Goal: Task Accomplishment & Management: Manage account settings

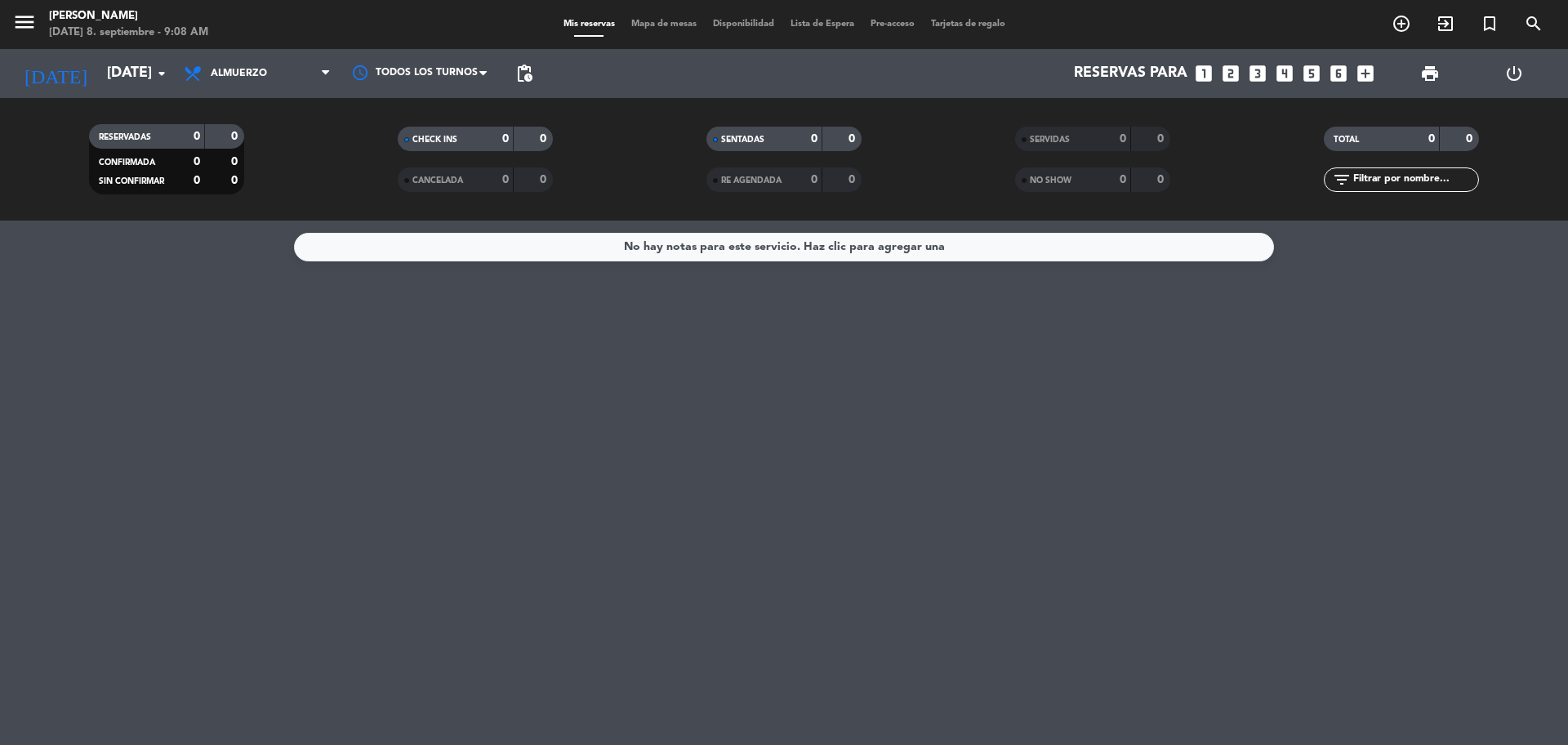
click at [218, 93] on div "Todos los servicios Almuerzo Cena Almuerzo Todos los servicios Almuerzo Cena" at bounding box center [257, 73] width 163 height 49
click at [225, 81] on span "Almuerzo" at bounding box center [257, 73] width 163 height 36
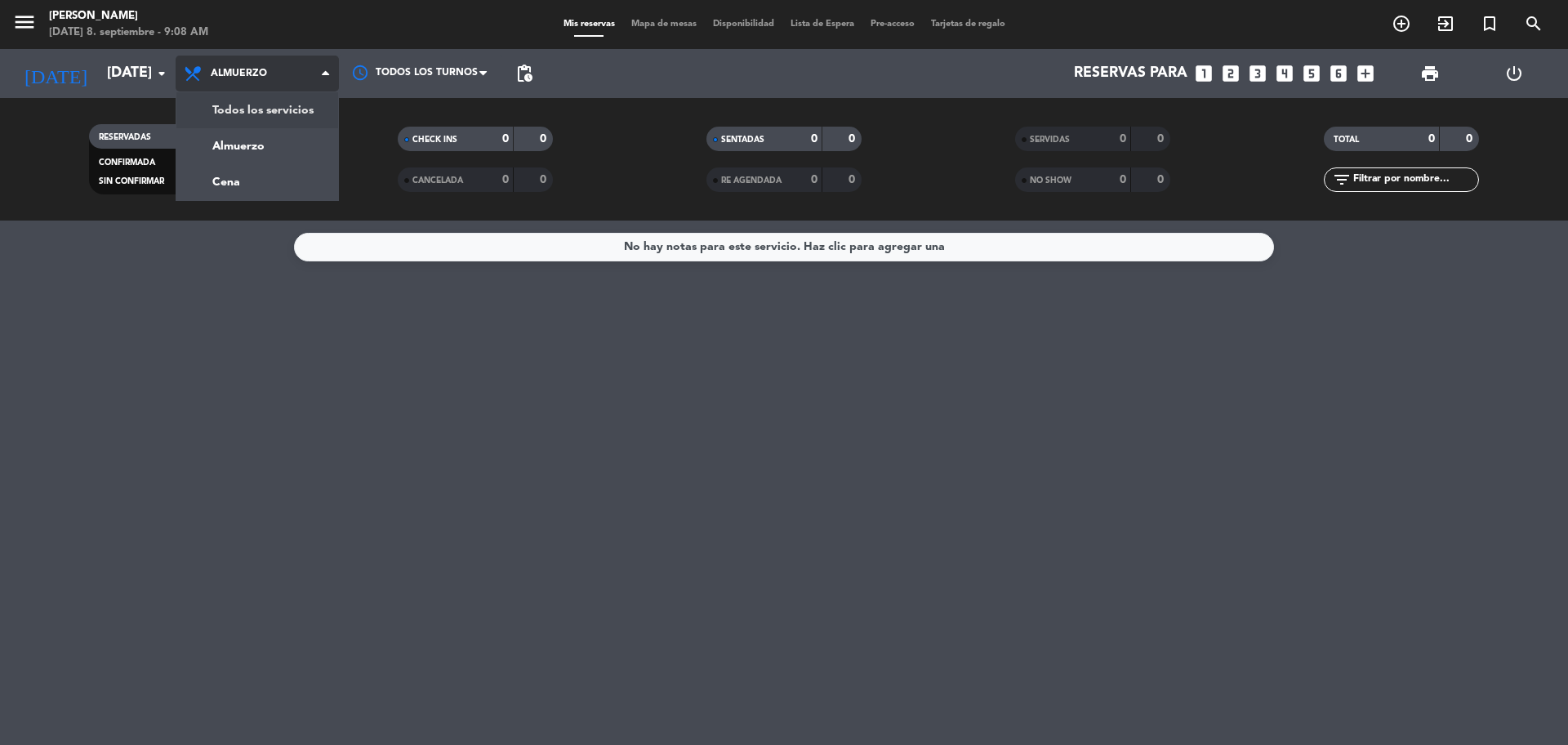
click at [234, 106] on div "menu [PERSON_NAME] [DATE] 8. septiembre - 9:08 AM Mis reservas Mapa de mesas Di…" at bounding box center [784, 110] width 1568 height 220
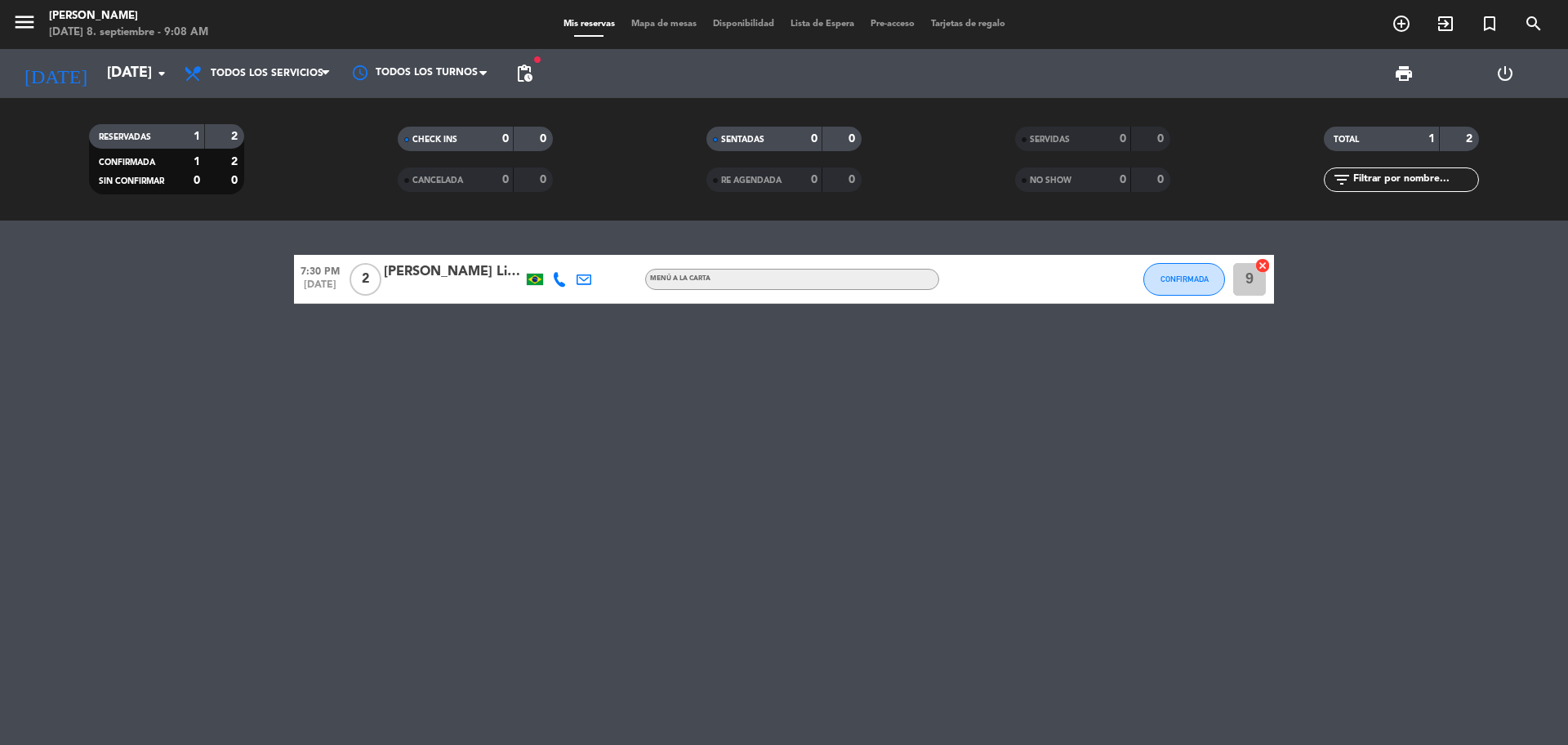
click at [323, 275] on span "7:30 PM" at bounding box center [320, 269] width 52 height 19
drag, startPoint x: 347, startPoint y: 466, endPoint x: 318, endPoint y: 392, distance: 79.5
click at [347, 463] on div "7:30 PM [DATE] Creada: [DATE] 2 [PERSON_NAME] Lima [PERSON_NAME] MENÚ A LA CART…" at bounding box center [784, 482] width 1568 height 524
click at [141, 89] on input "[DATE]" at bounding box center [194, 73] width 190 height 32
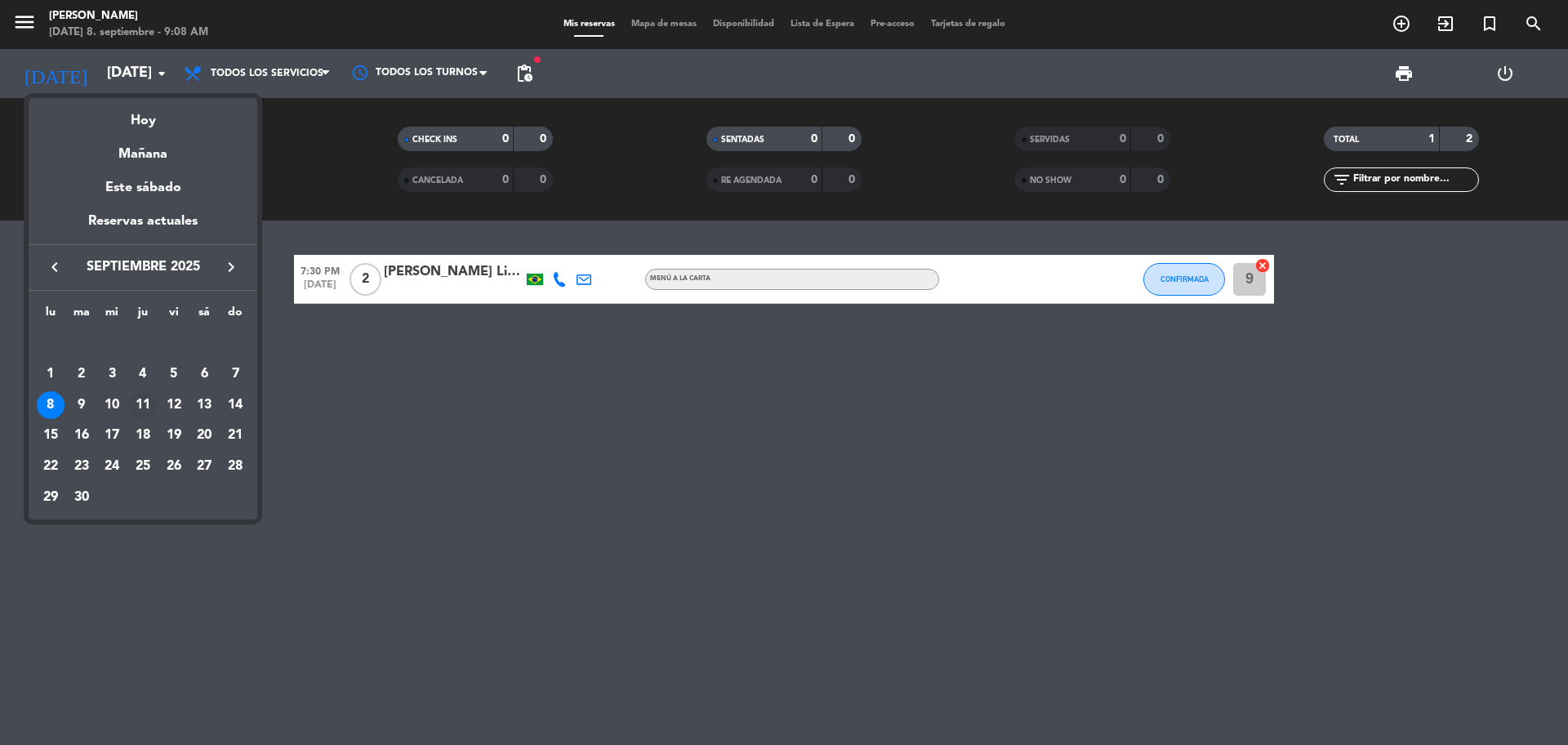
click at [145, 401] on div "11" at bounding box center [142, 404] width 27 height 27
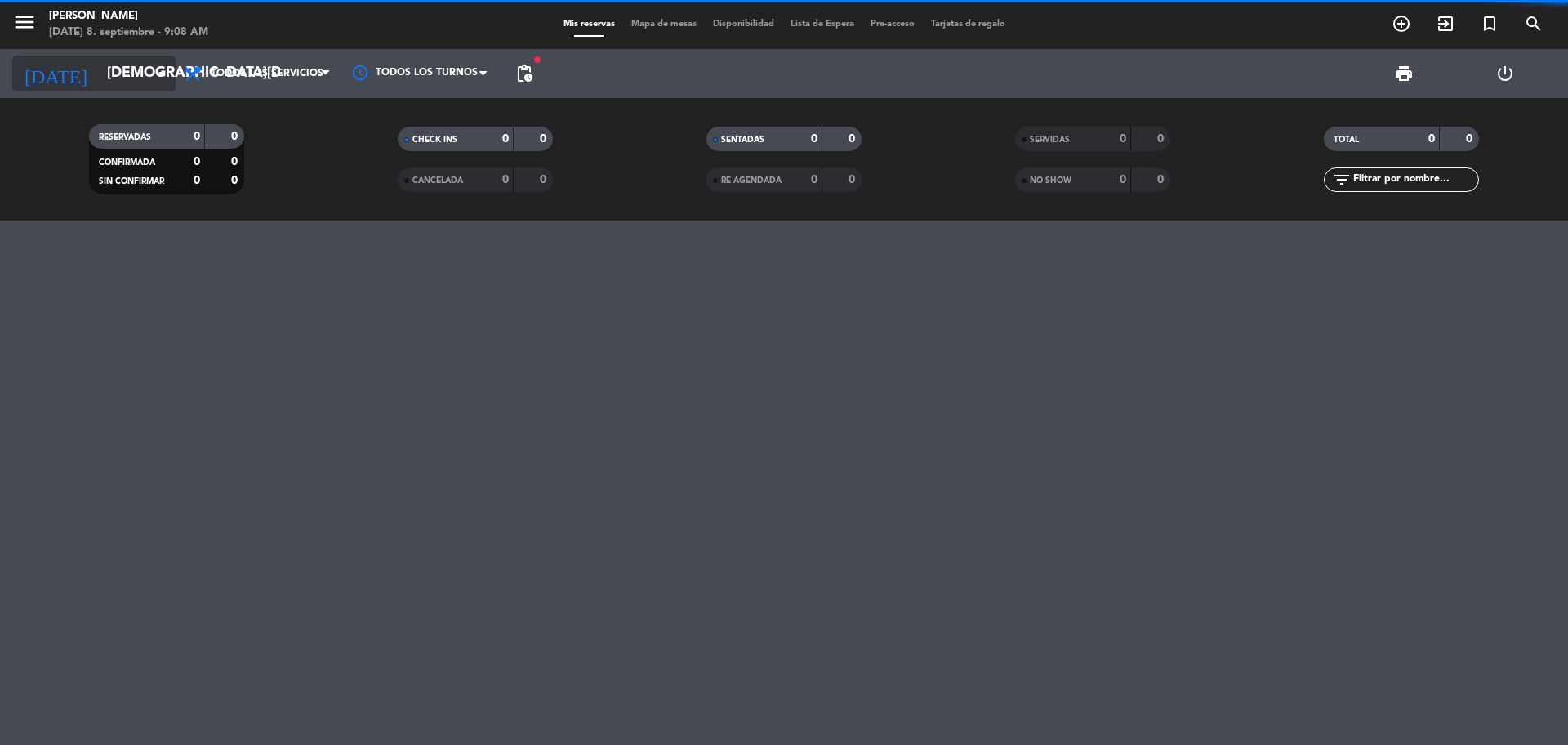
click at [133, 74] on input "[DEMOGRAPHIC_DATA][DATE]" at bounding box center [194, 73] width 190 height 32
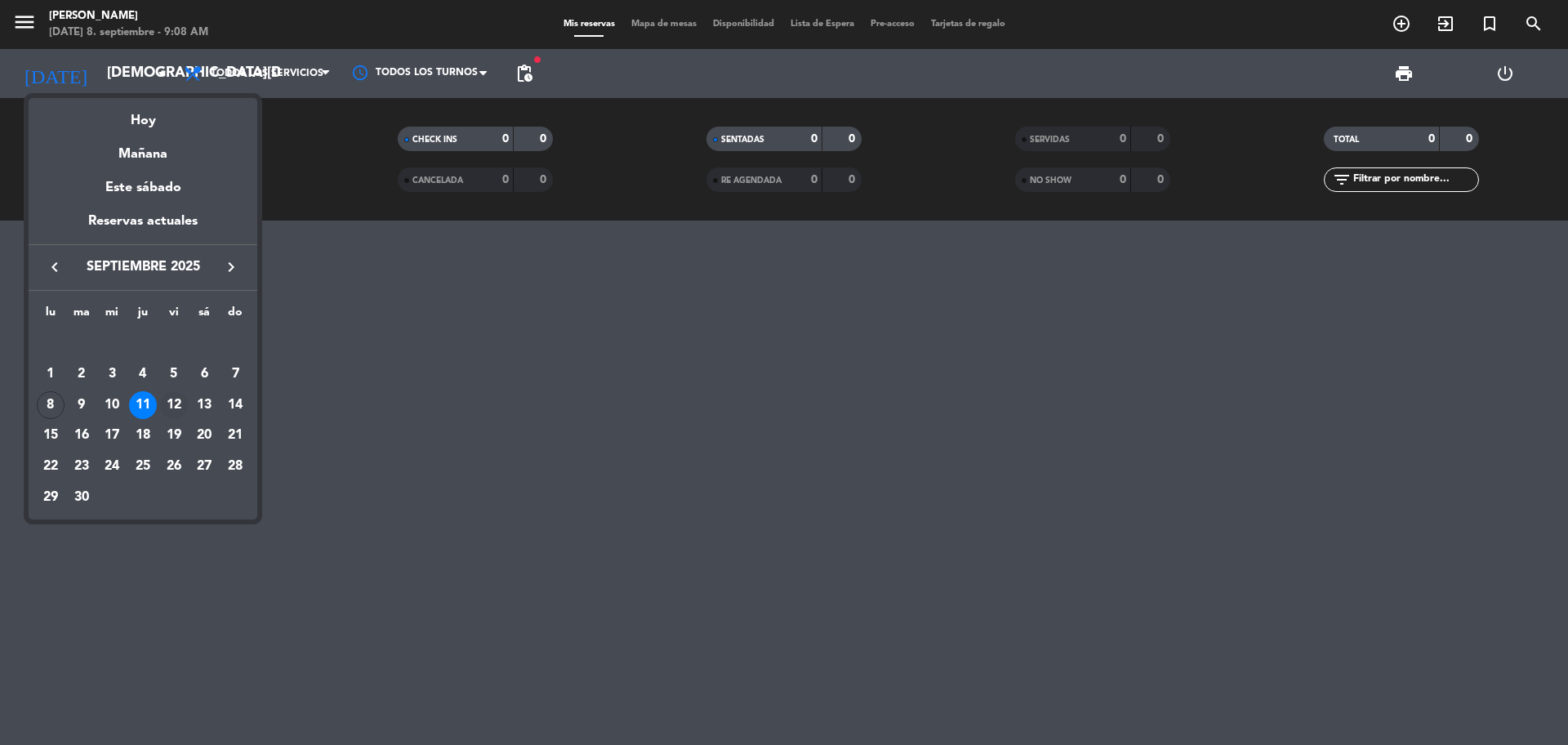
click at [170, 402] on div "12" at bounding box center [173, 404] width 27 height 27
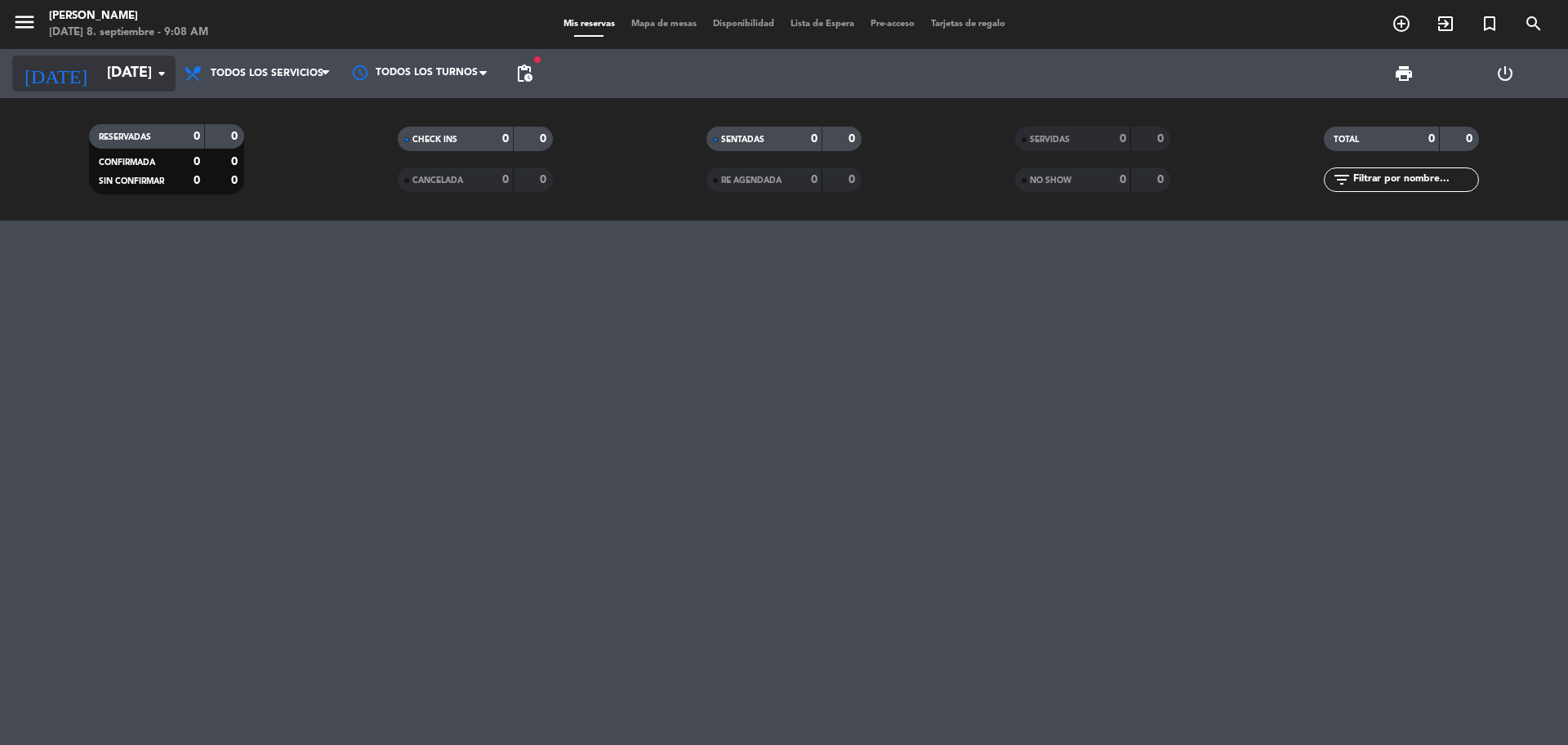
click at [114, 76] on input "[DATE]" at bounding box center [194, 73] width 190 height 32
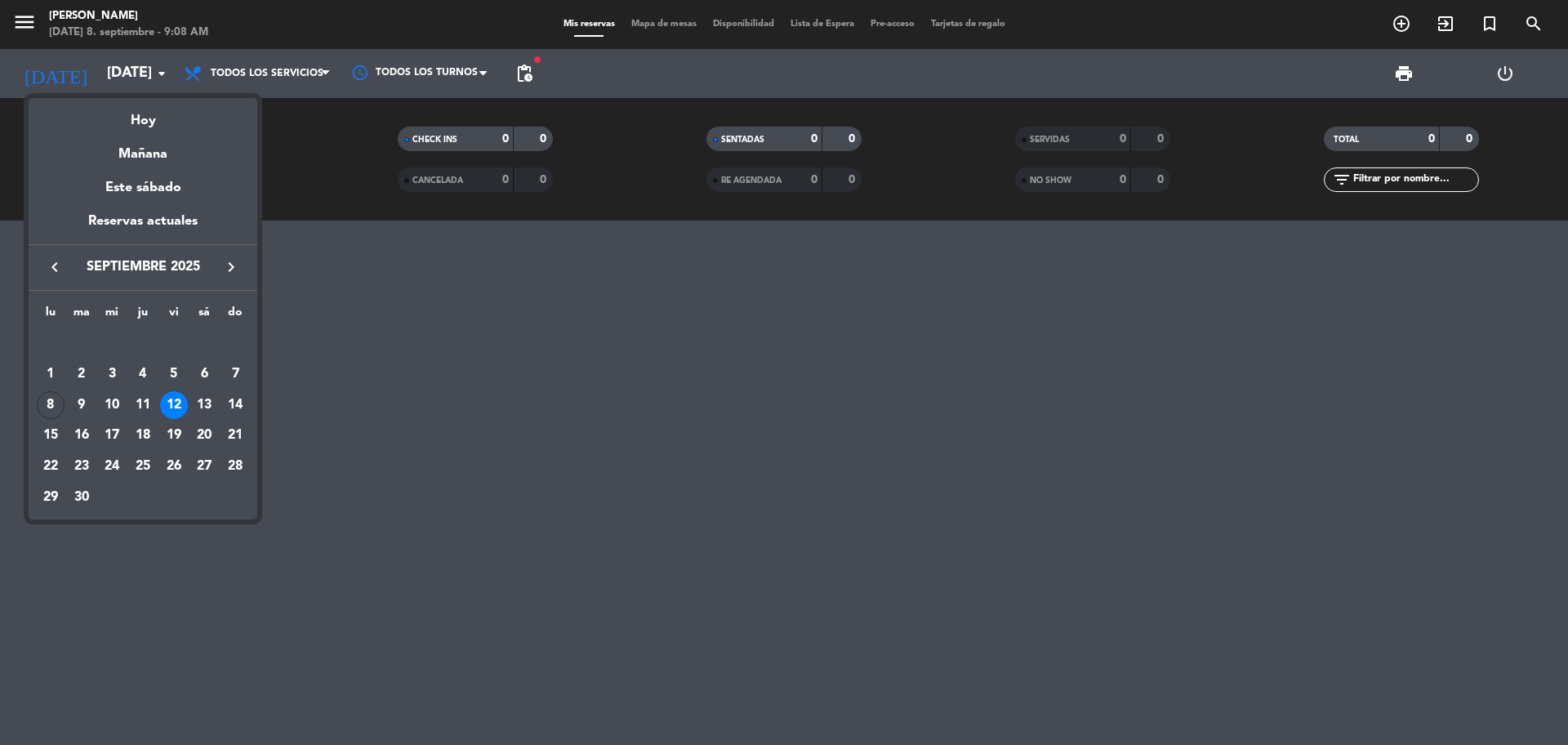
click at [208, 404] on div "13" at bounding box center [204, 404] width 27 height 27
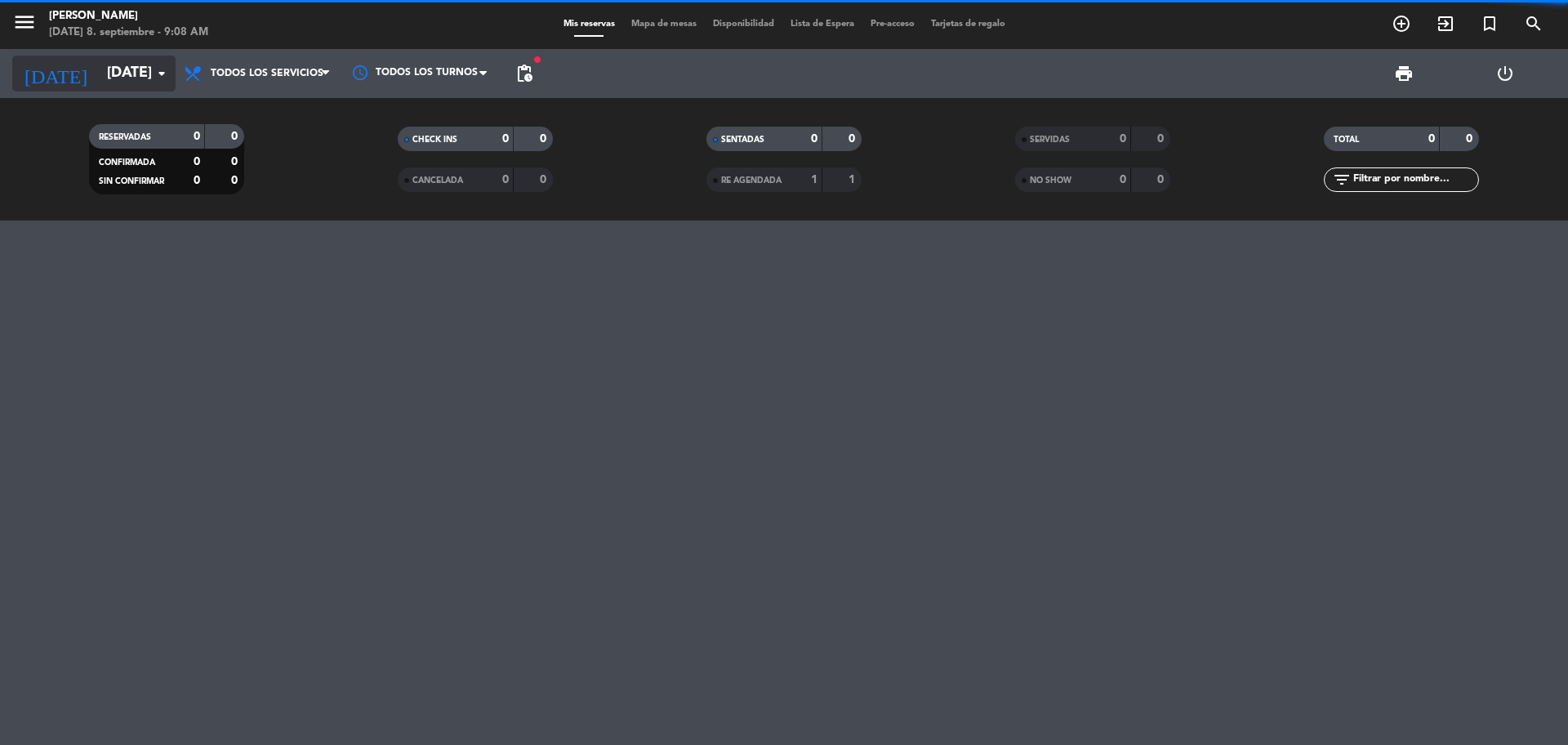
click at [124, 70] on input "[DATE]" at bounding box center [194, 73] width 190 height 32
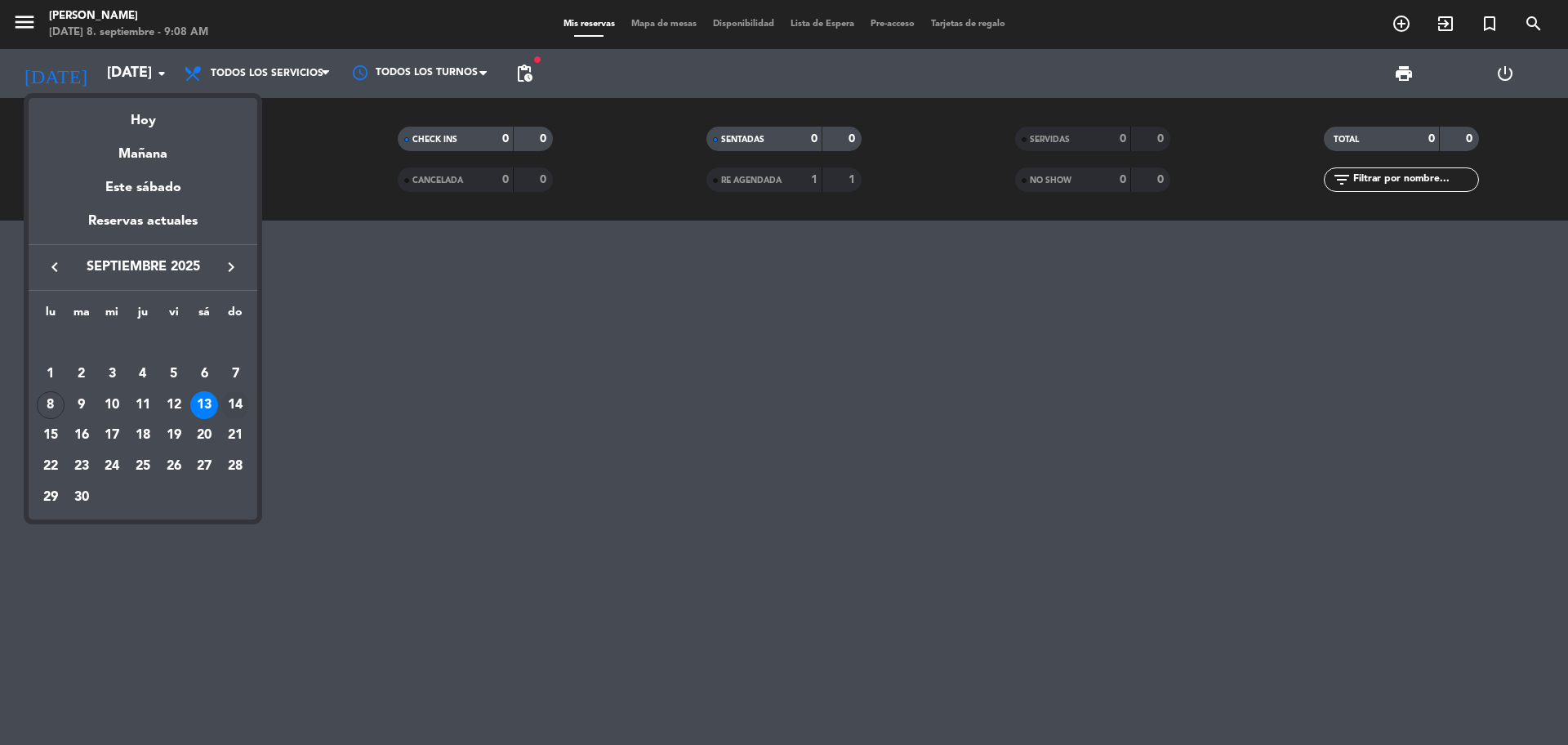
click at [231, 408] on div "14" at bounding box center [234, 404] width 27 height 27
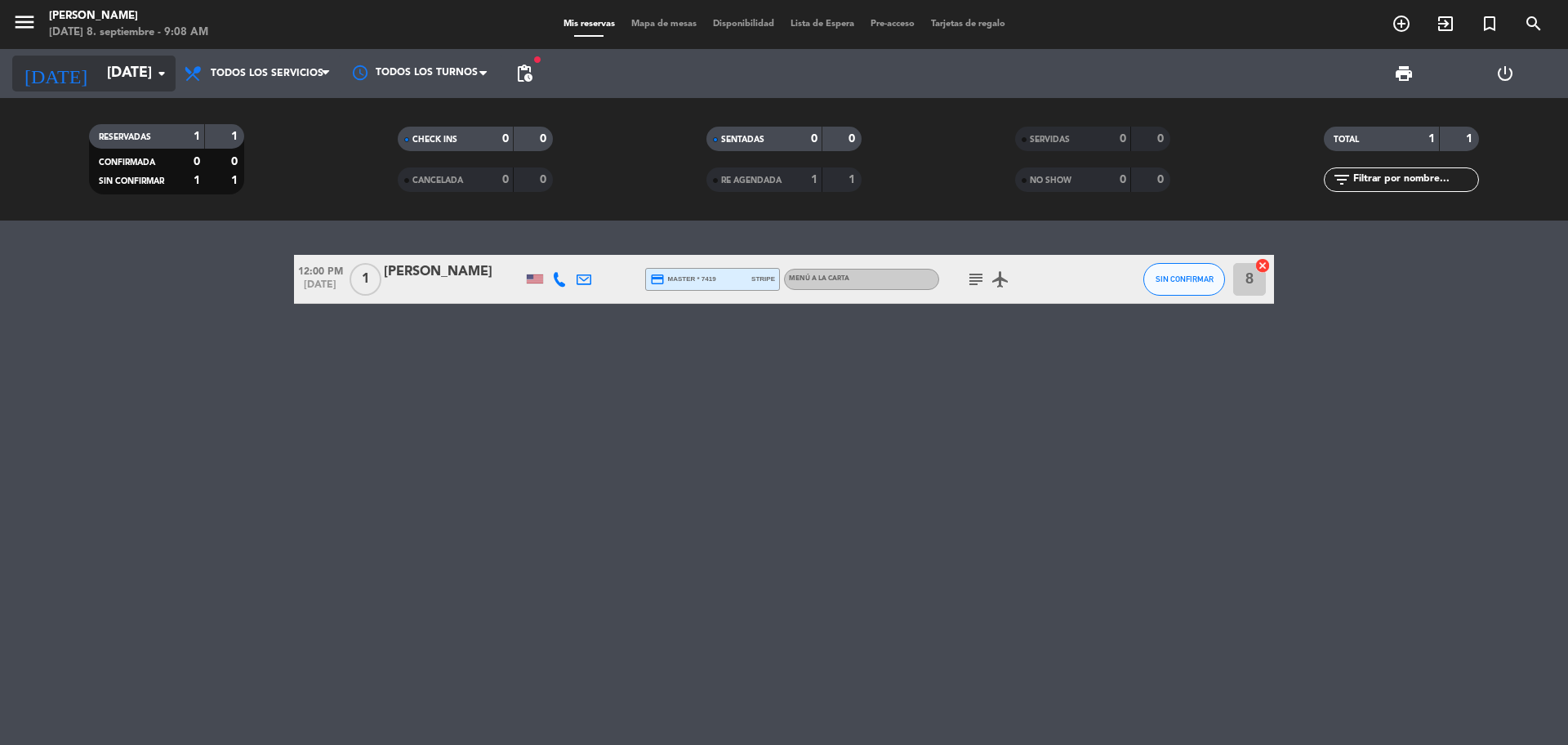
click at [132, 79] on input "[DATE]" at bounding box center [194, 73] width 190 height 32
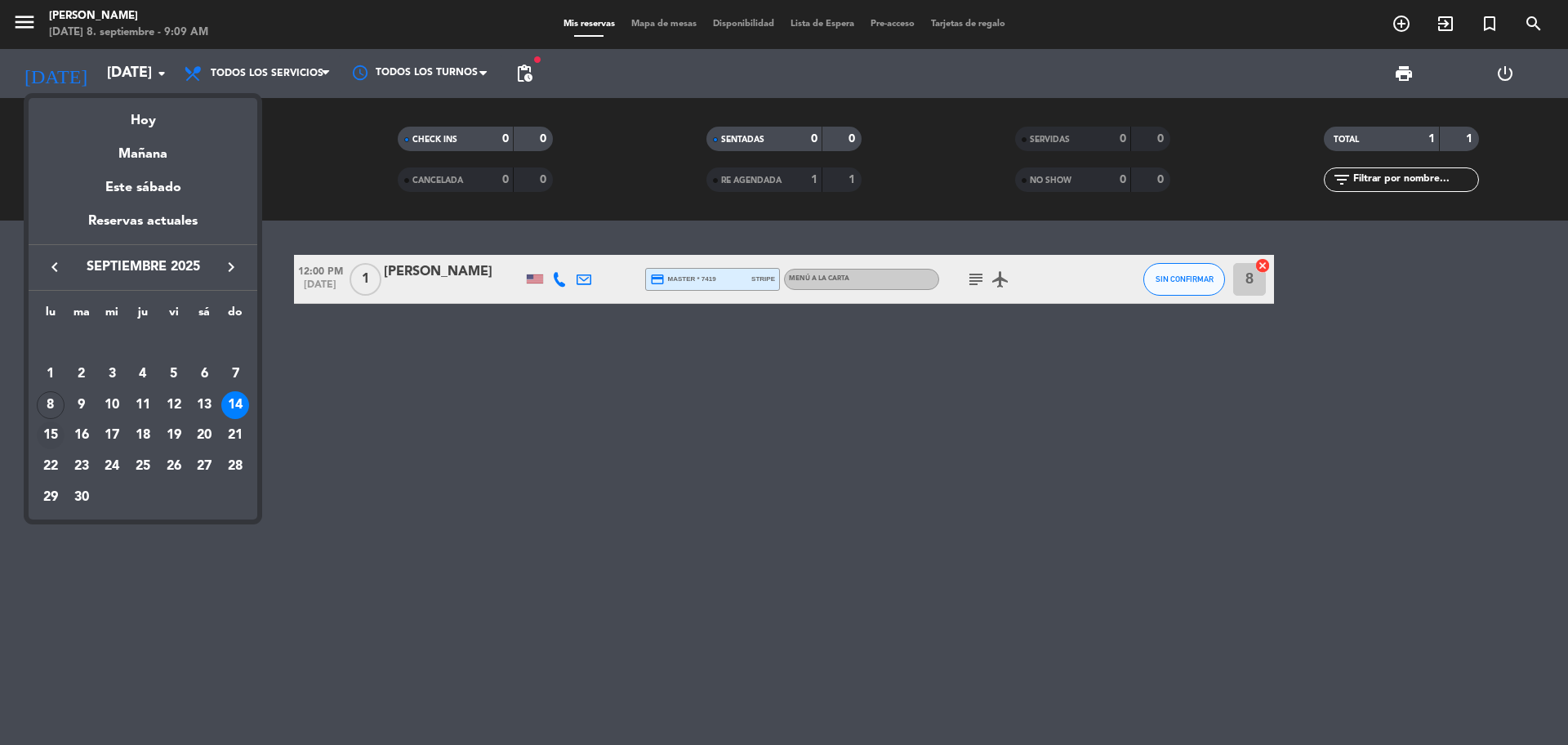
click at [44, 430] on div "15" at bounding box center [50, 435] width 27 height 27
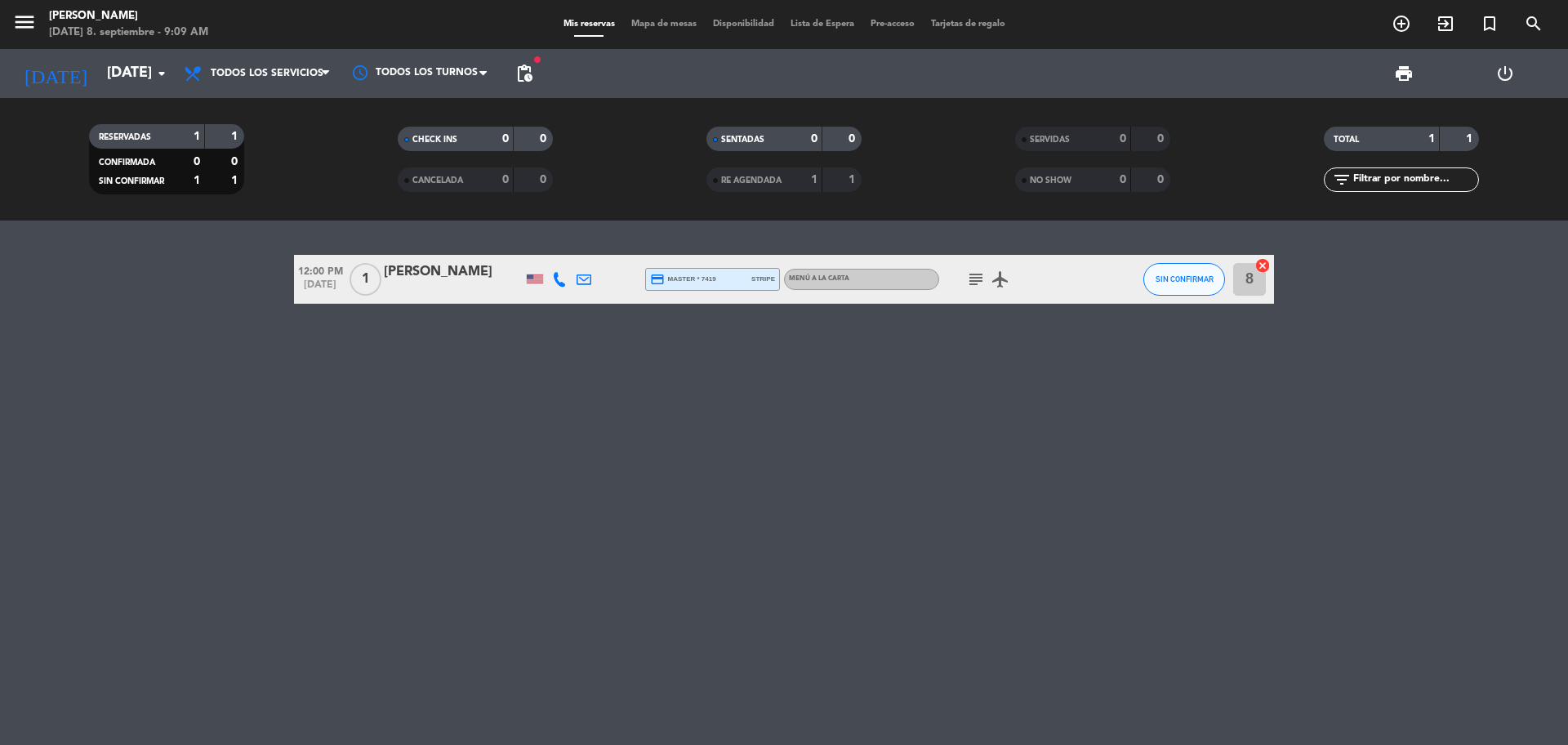
type input "[DATE]"
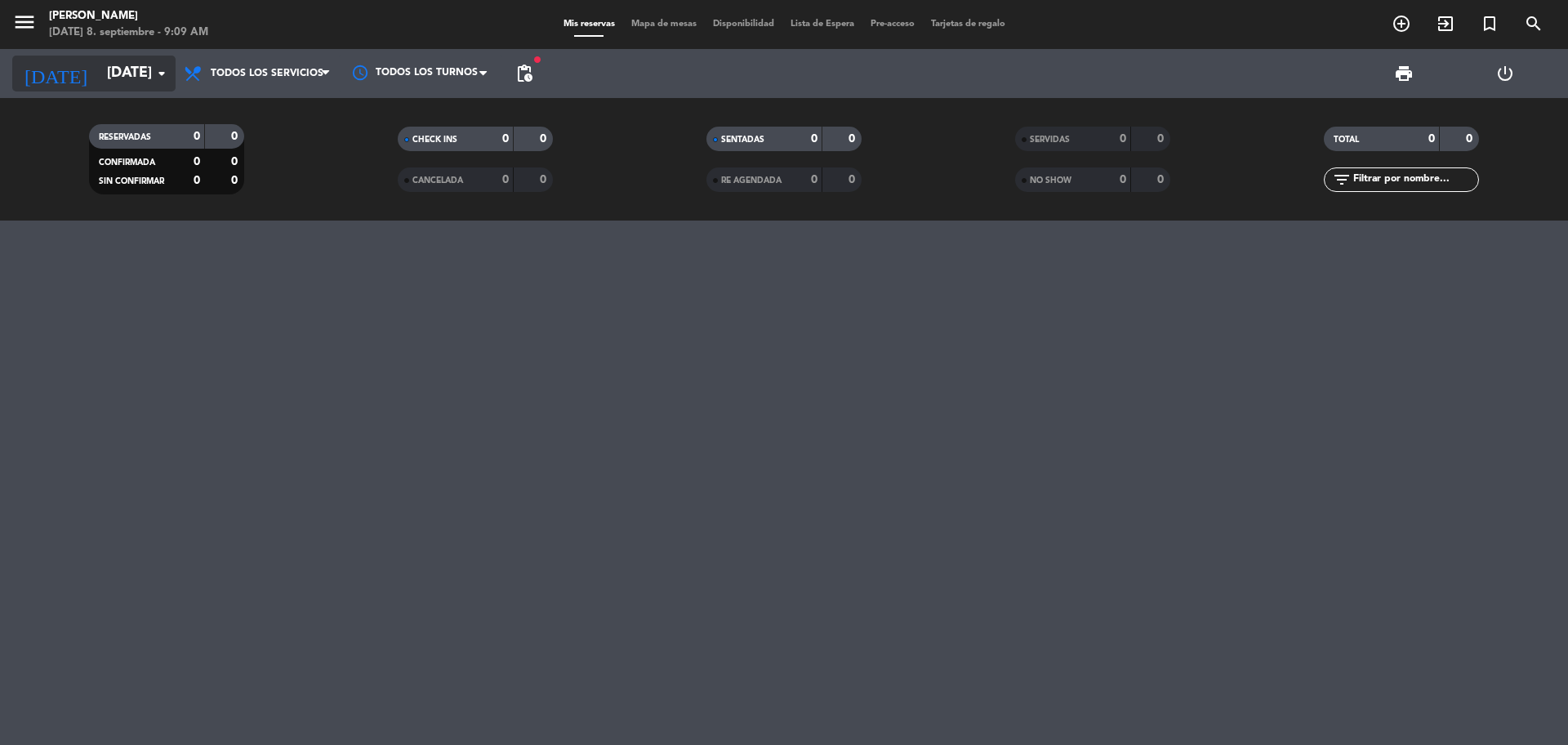
click at [118, 65] on input "[DATE]" at bounding box center [194, 73] width 190 height 32
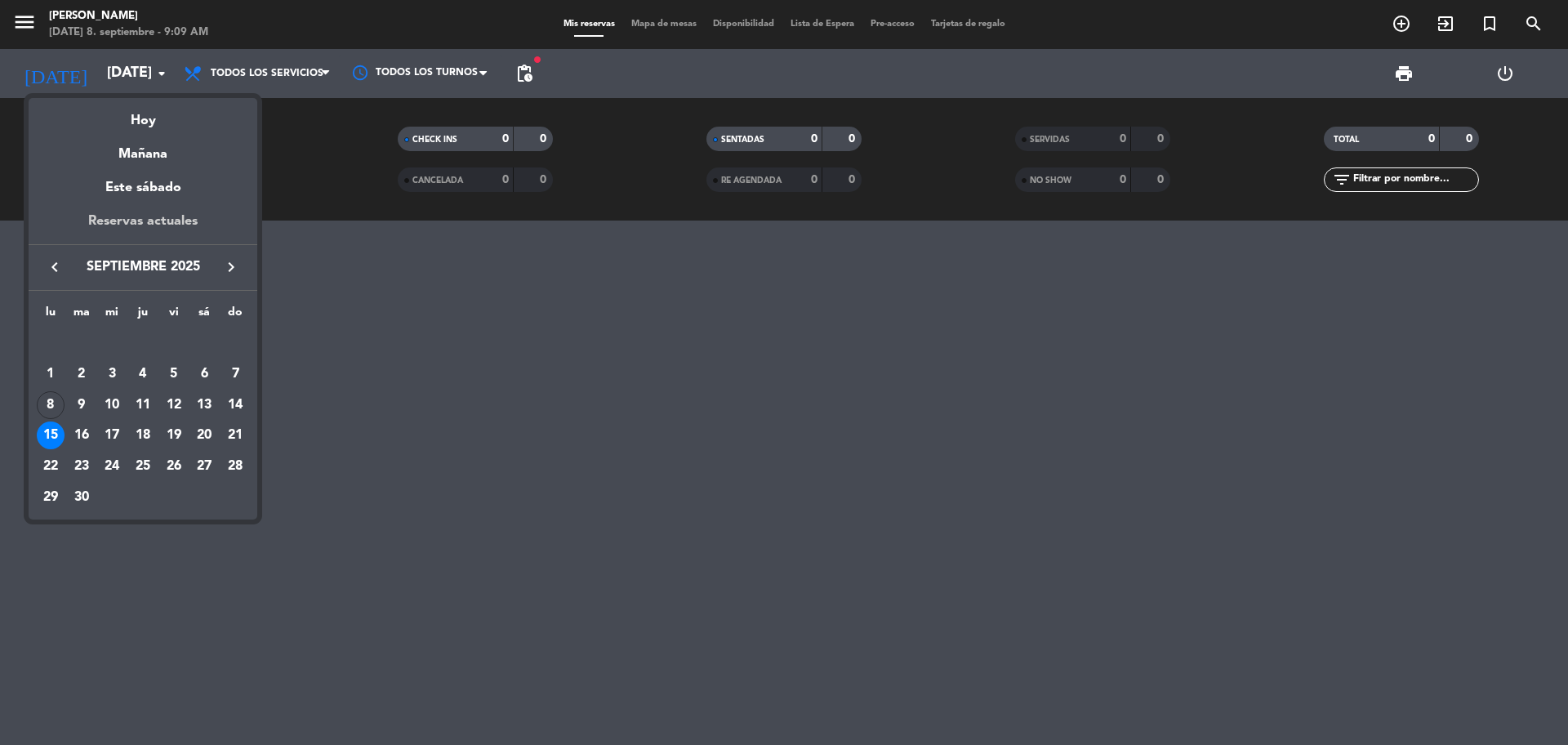
click at [187, 213] on div "Reservas actuales" at bounding box center [142, 227] width 229 height 33
